Goal: Check status: Check status

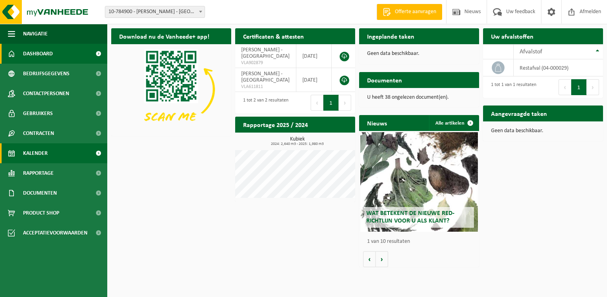
click at [47, 150] on span "Kalender" at bounding box center [35, 153] width 25 height 20
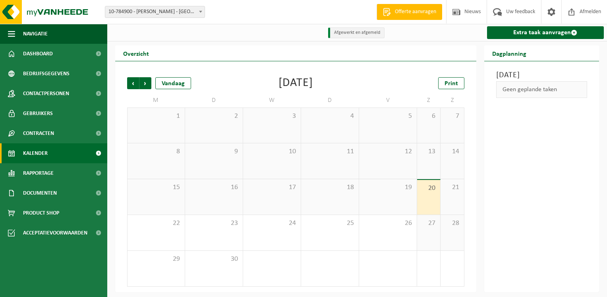
click at [277, 190] on span "17" at bounding box center [272, 187] width 50 height 9
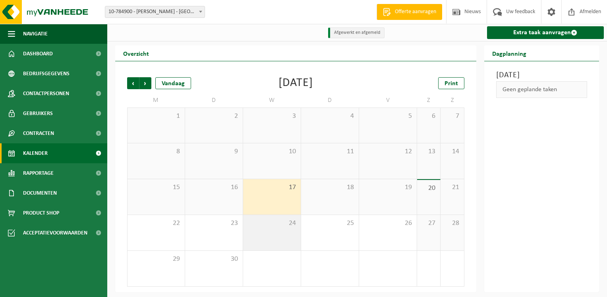
click at [262, 233] on div "24" at bounding box center [272, 232] width 58 height 35
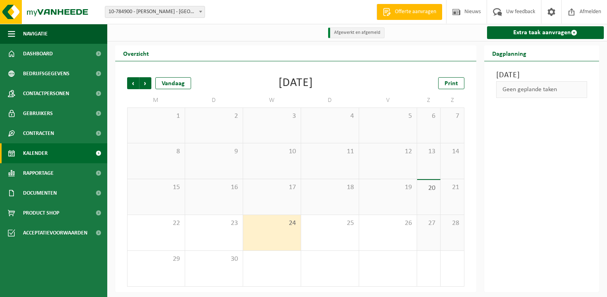
click at [258, 198] on div "17" at bounding box center [272, 196] width 58 height 35
